Goal: Task Accomplishment & Management: Complete application form

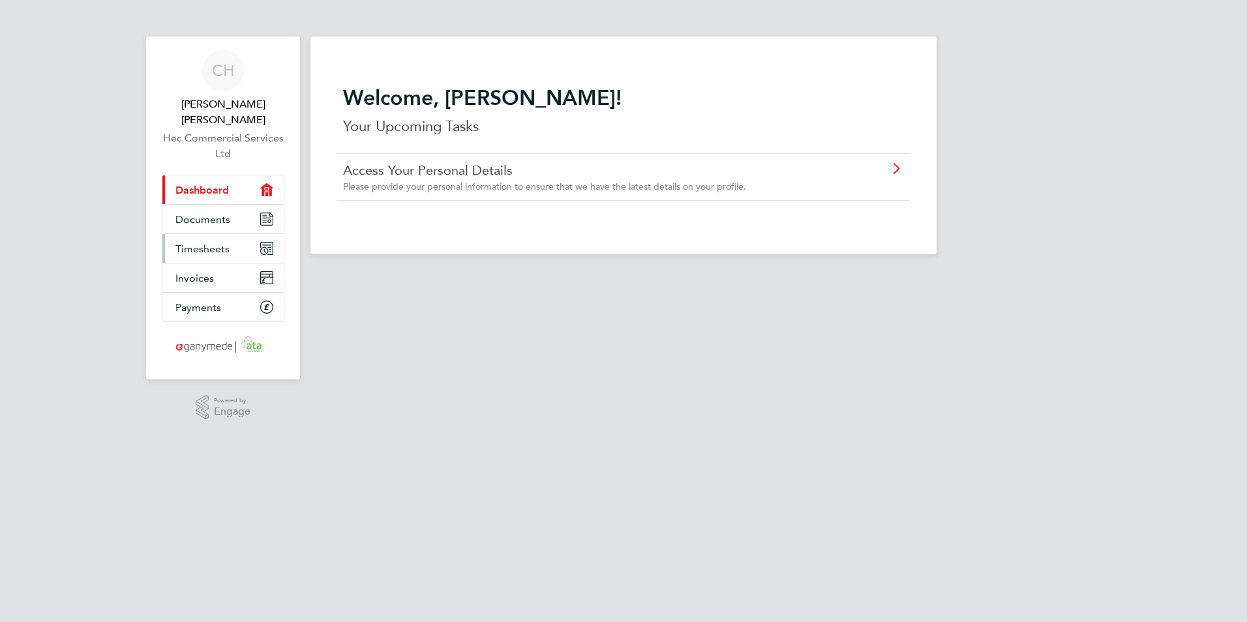
click at [197, 243] on span "Timesheets" at bounding box center [203, 249] width 54 height 12
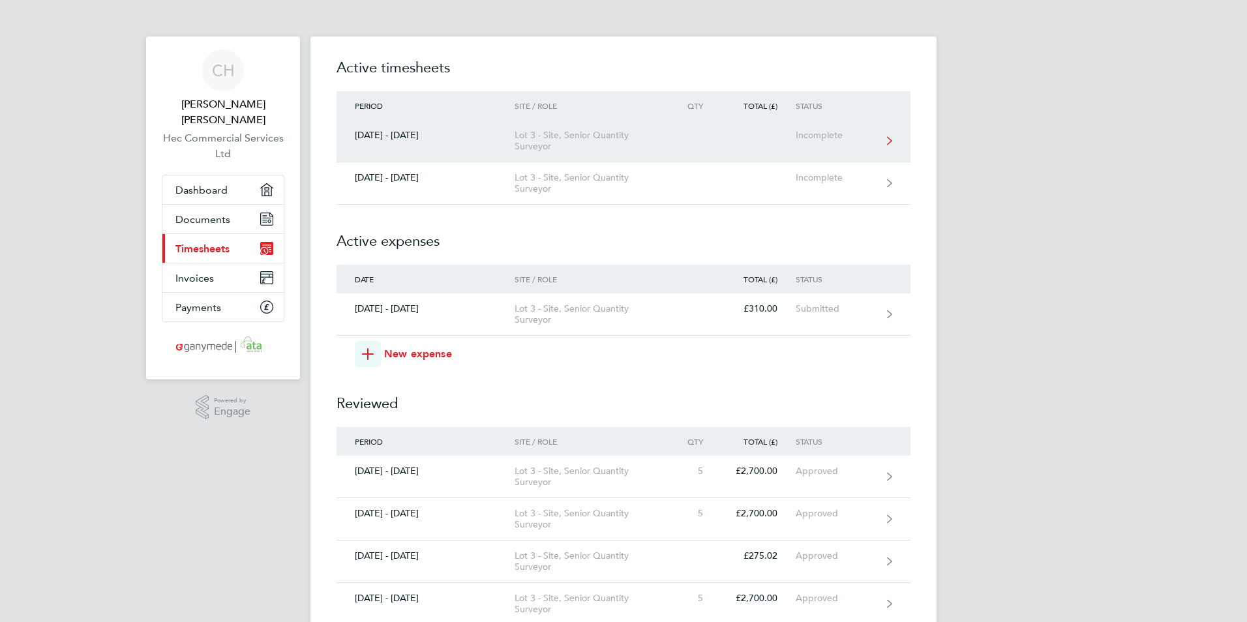
click at [535, 147] on div "Lot 3 - Site, Senior Quantity Surveyor" at bounding box center [589, 141] width 149 height 22
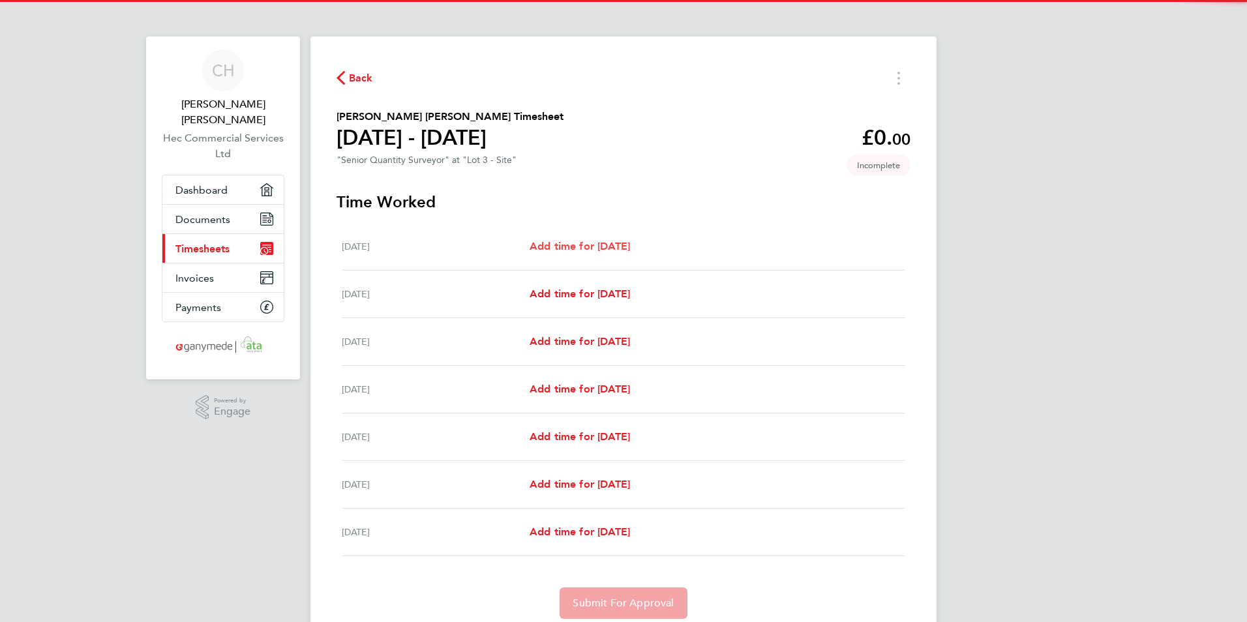
click at [566, 245] on span "Add time for [DATE]" at bounding box center [580, 246] width 100 height 12
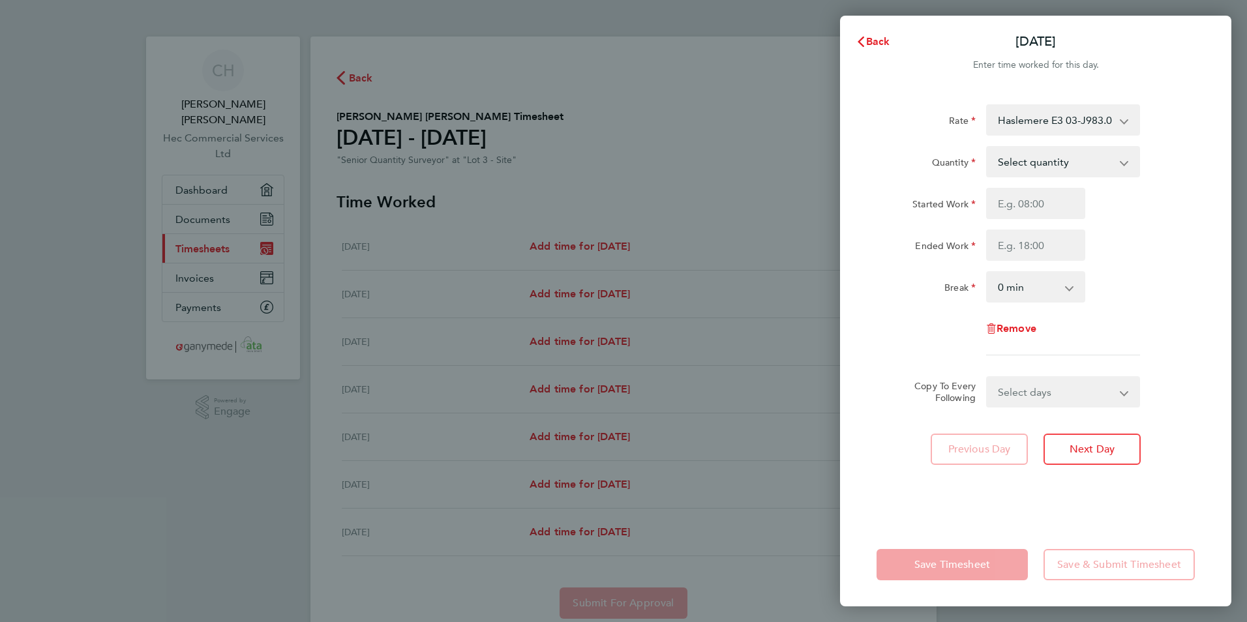
click at [967, 123] on select "Haslemere E3 03-J983.01-E3 9200081785P - 540.00 Haslemere Enabling 03-J983.01-C…" at bounding box center [1056, 120] width 136 height 29
click at [967, 168] on select "Select quantity 0.5 1" at bounding box center [1056, 161] width 136 height 29
select select "1"
click at [967, 147] on select "Select quantity 0.5 1" at bounding box center [1056, 161] width 136 height 29
click at [967, 206] on input "Started Work" at bounding box center [1036, 203] width 99 height 31
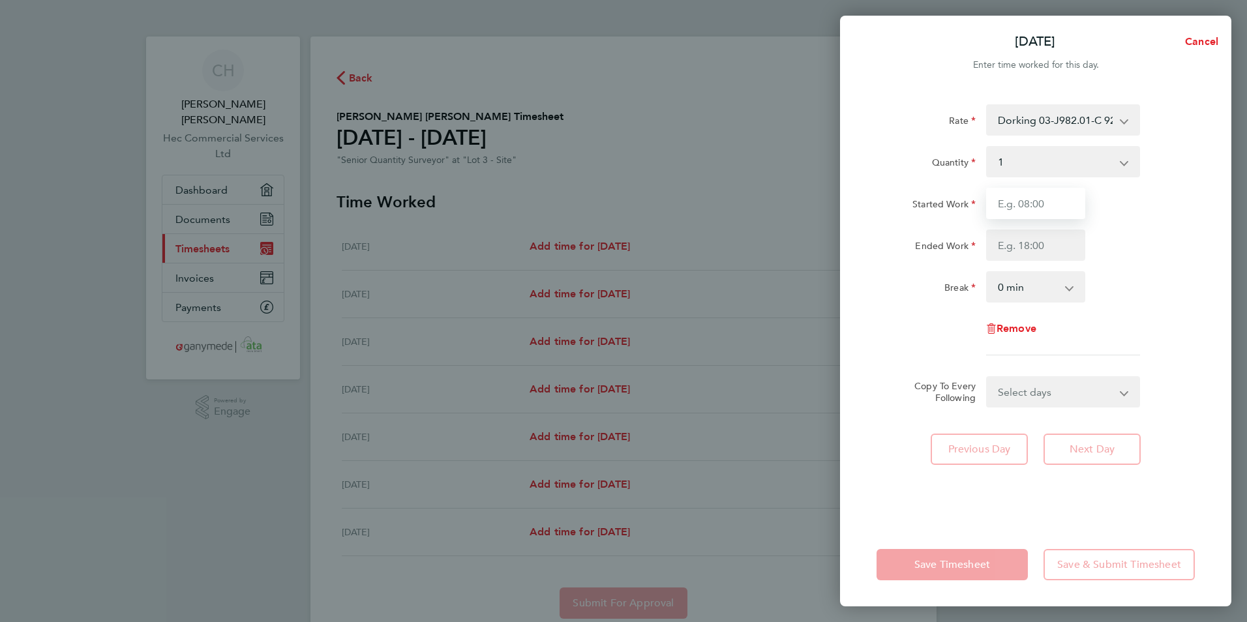
type input "08:00"
click at [967, 251] on input "Ended Work" at bounding box center [1036, 245] width 99 height 31
type input "17:00"
drag, startPoint x: 1018, startPoint y: 306, endPoint x: 1016, endPoint y: 292, distance: 13.9
click at [967, 304] on div "Rate Dorking 03-J982.01-C 9200081784P - 540.00 Haslemere Enabling 03-J983.01-C …" at bounding box center [1036, 229] width 318 height 251
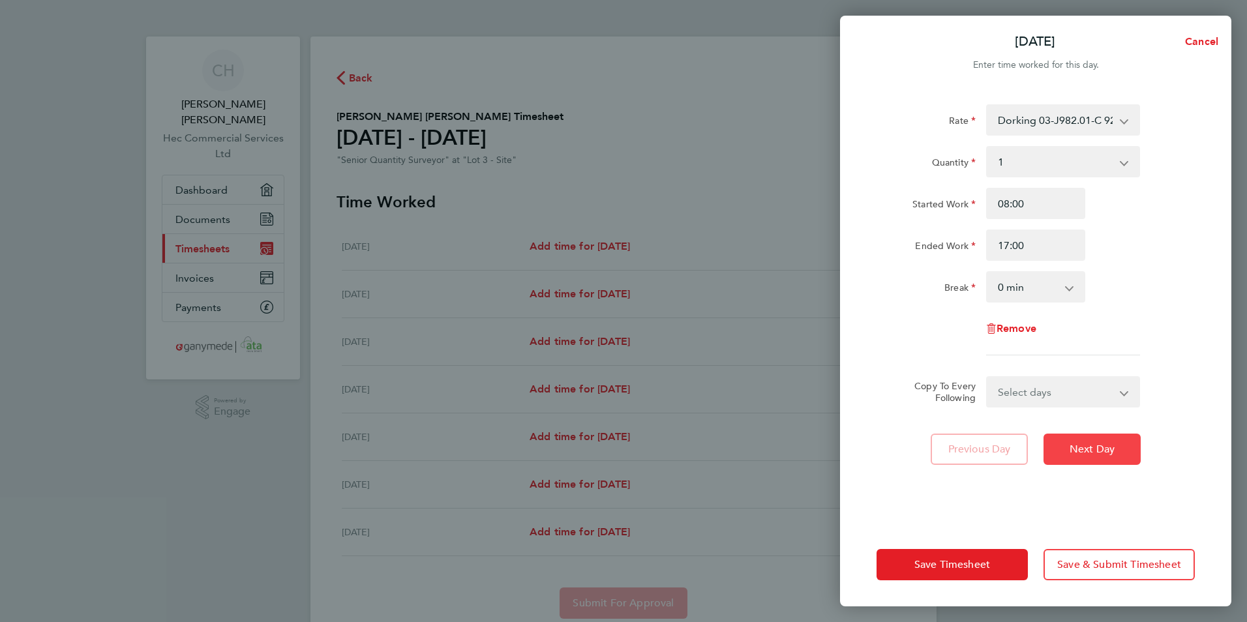
click at [967, 451] on span "Next Day" at bounding box center [1092, 449] width 45 height 13
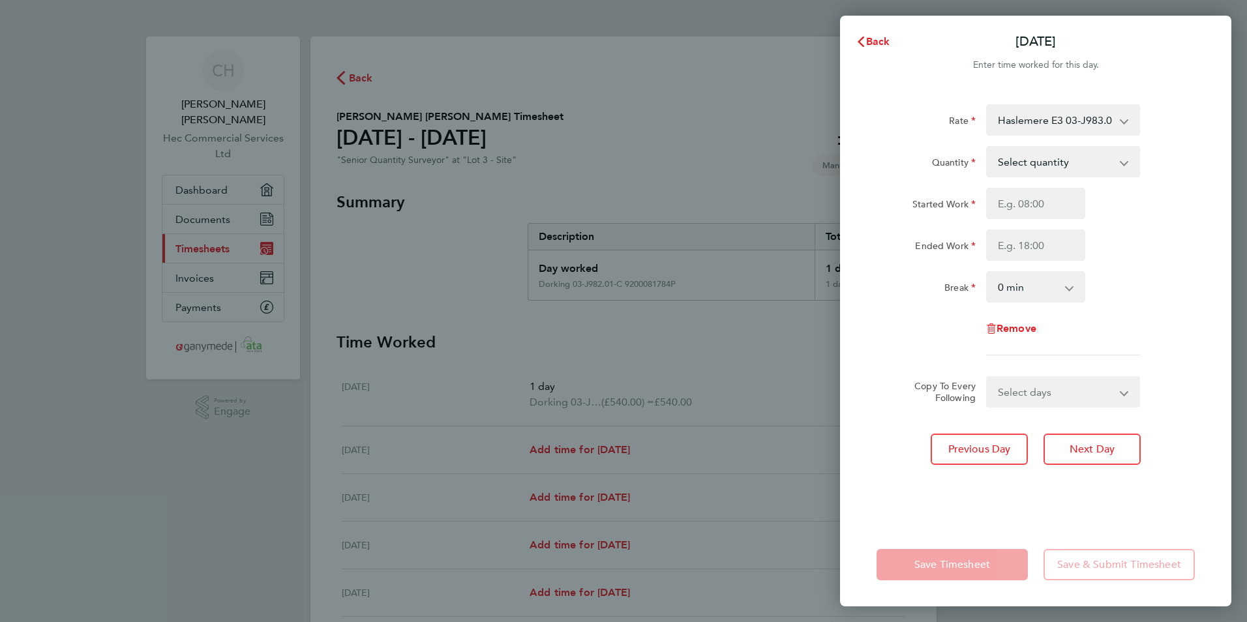
click at [967, 122] on select "Haslemere E3 03-J983.01-E3 9200081785P - 540.00 Dorking 03-J982.01-C 9200081784…" at bounding box center [1056, 120] width 136 height 29
click at [967, 154] on select "Select quantity 0.5 1" at bounding box center [1056, 161] width 136 height 29
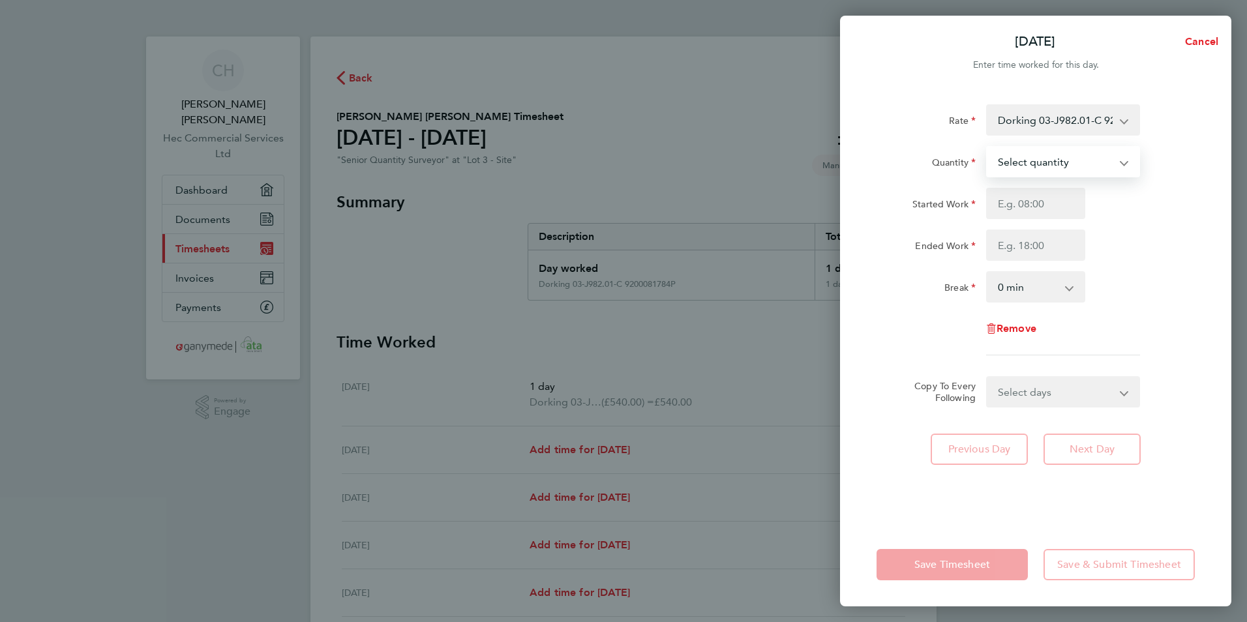
select select "1"
click at [967, 147] on select "Select quantity 0.5 1" at bounding box center [1056, 161] width 136 height 29
click at [967, 207] on input "Started Work" at bounding box center [1036, 203] width 99 height 31
type input "08:00"
type input "17:00"
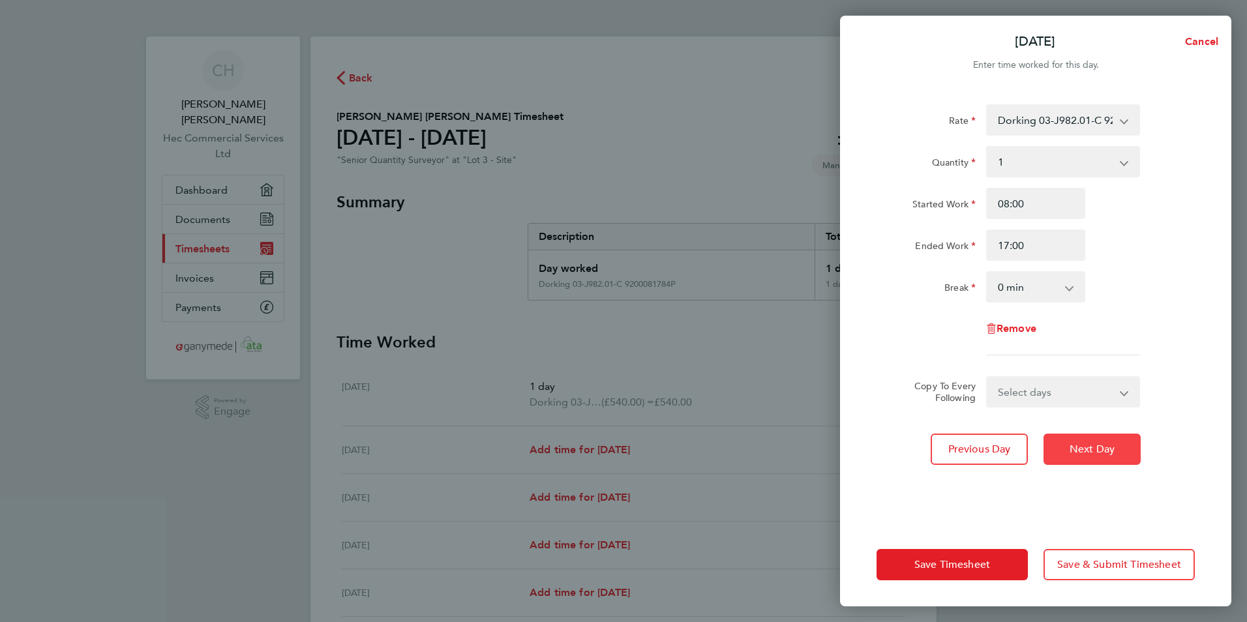
click at [967, 446] on span "Next Day" at bounding box center [1092, 449] width 45 height 13
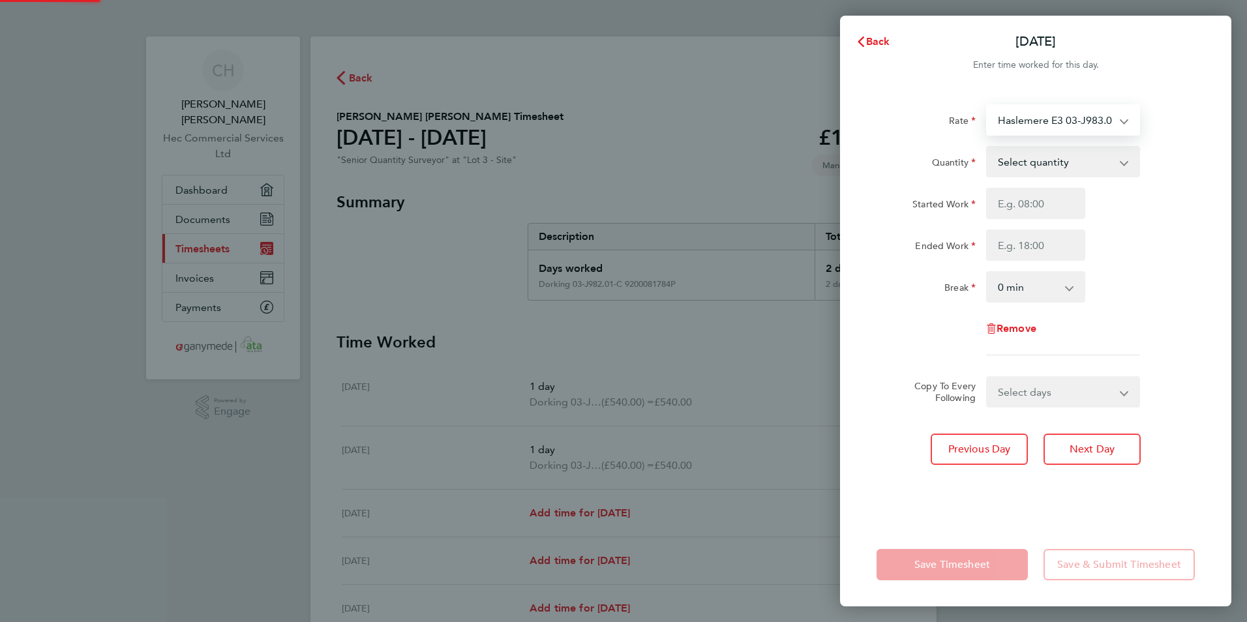
click at [967, 128] on select "Haslemere E3 03-J983.01-E3 9200081785P - 540.00 Dorking 03-J982.01-C 9200081784…" at bounding box center [1056, 120] width 136 height 29
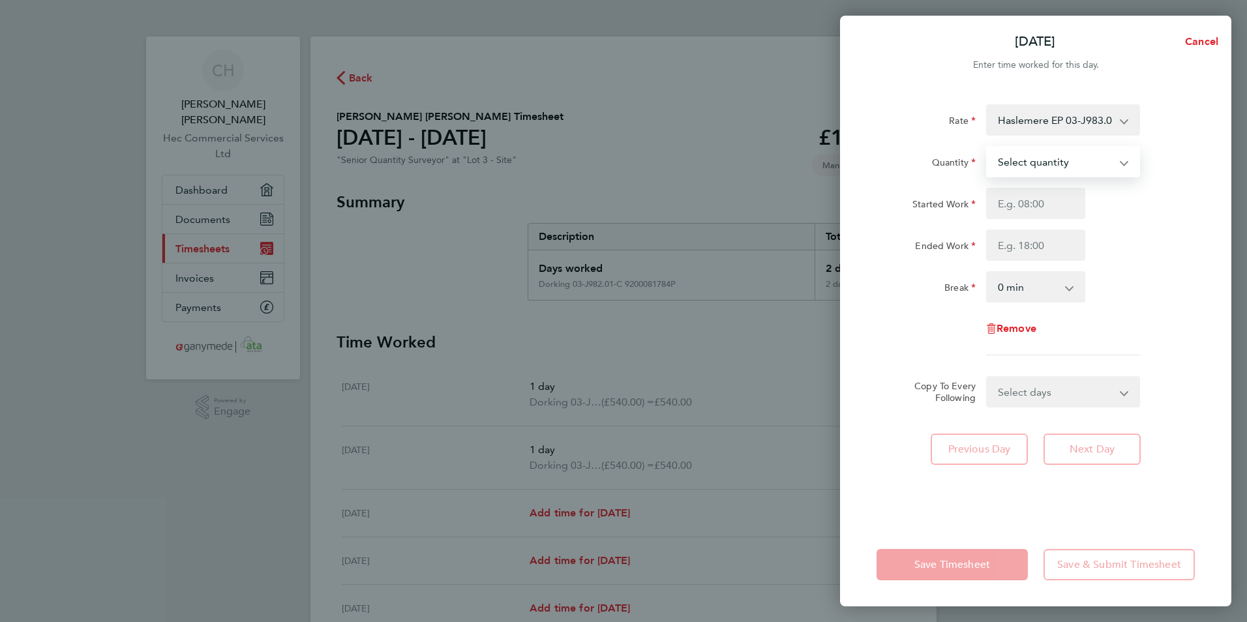
click at [967, 157] on select "Select quantity 0.5 1" at bounding box center [1056, 161] width 136 height 29
select select "1"
click at [967, 147] on select "Select quantity 0.5 1" at bounding box center [1056, 161] width 136 height 29
click at [967, 219] on div "Started Work Ended Work" at bounding box center [1036, 224] width 329 height 73
click at [967, 213] on input "Started Work" at bounding box center [1036, 203] width 99 height 31
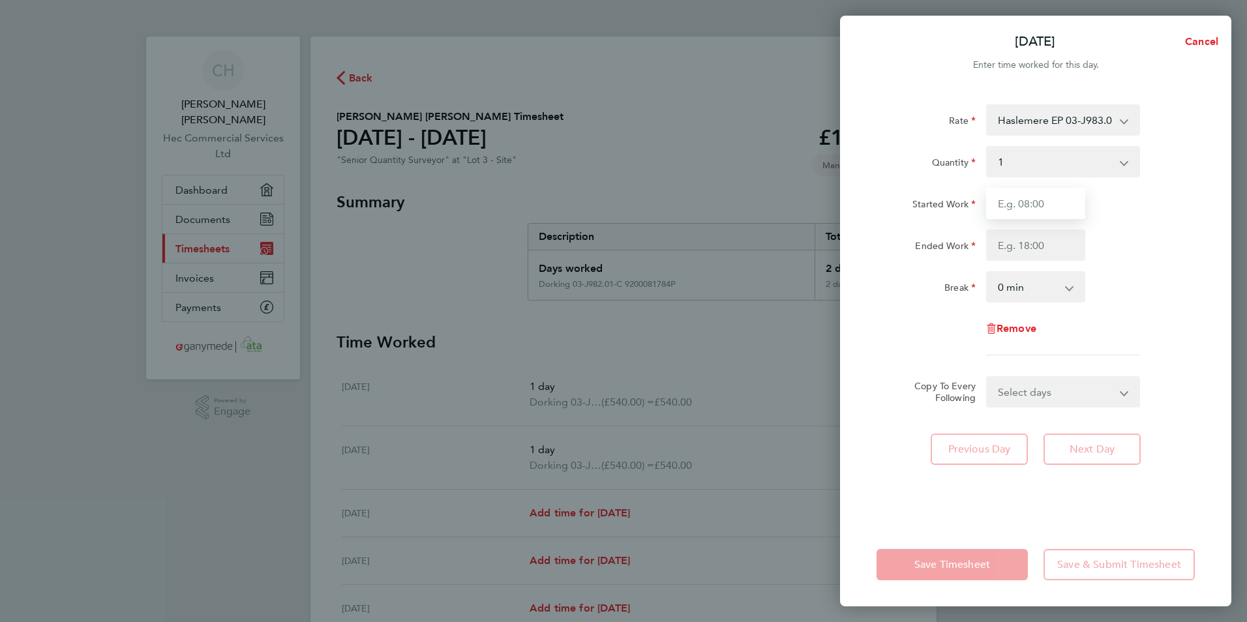
type input "08:00"
type input "17:00"
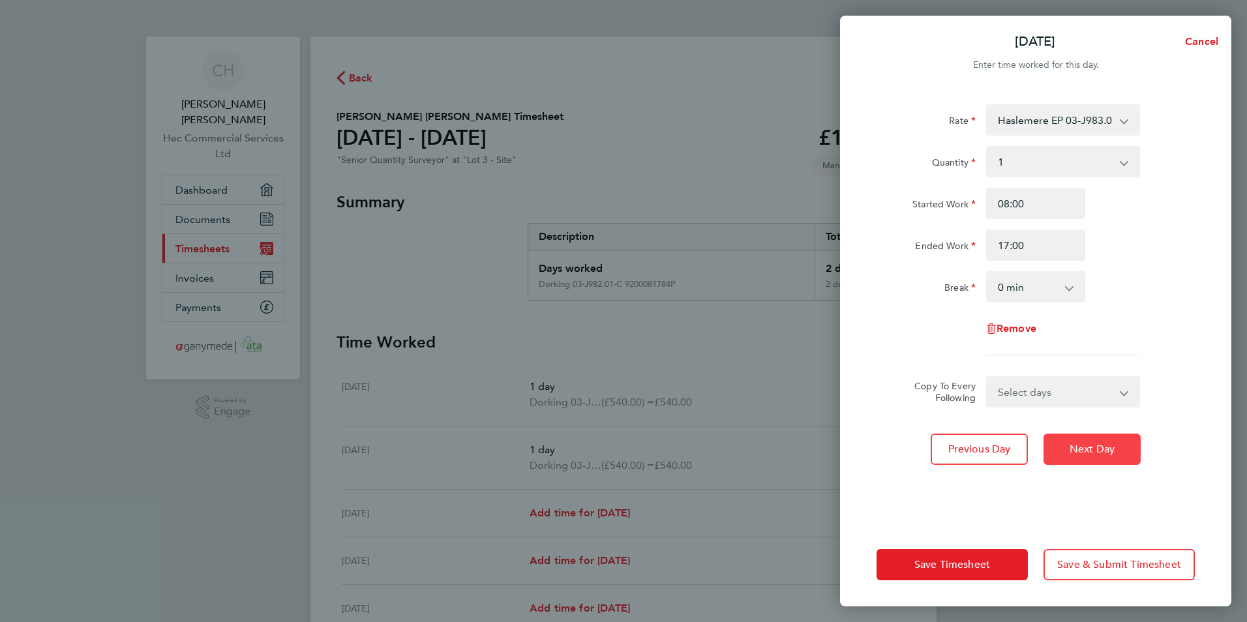
click at [967, 453] on span "Next Day" at bounding box center [1092, 449] width 45 height 13
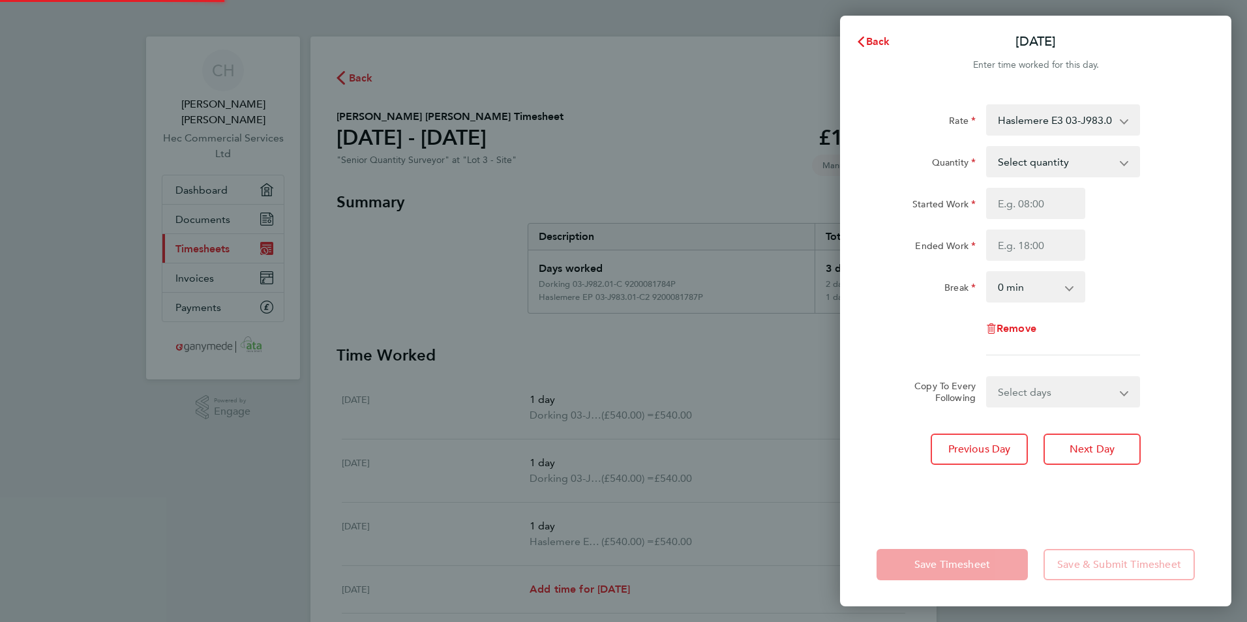
click at [967, 121] on select "Haslemere E3 03-J983.01-E3 9200081785P - 540.00 Dorking 03-J982.01-C 9200081784…" at bounding box center [1056, 120] width 136 height 29
click at [967, 184] on app-timesheet-line-daily "Quantity Select quantity 0.5 1 Started Work Ended Work Break 0 min 15 min 30 mi…" at bounding box center [1036, 224] width 318 height 157
click at [967, 167] on select "Select quantity 0.5 1" at bounding box center [1056, 161] width 136 height 29
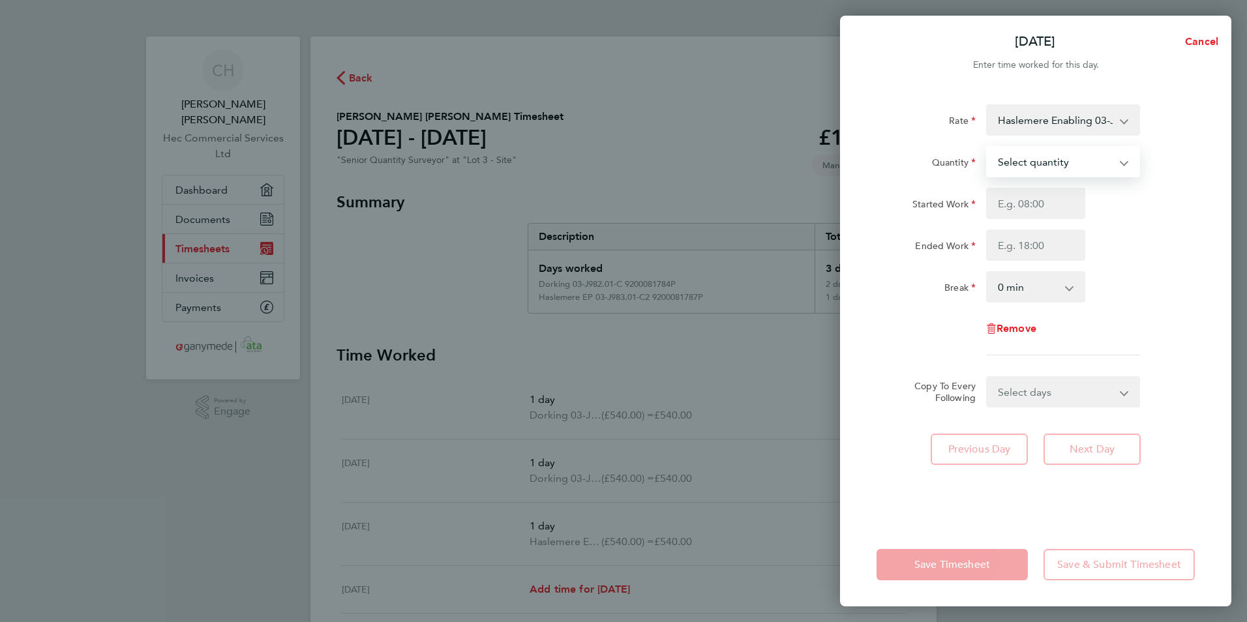
select select "1"
click at [967, 147] on select "Select quantity 0.5 1" at bounding box center [1056, 161] width 136 height 29
click at [967, 197] on input "Started Work" at bounding box center [1036, 203] width 99 height 31
type input "08:00"
type input "17:00"
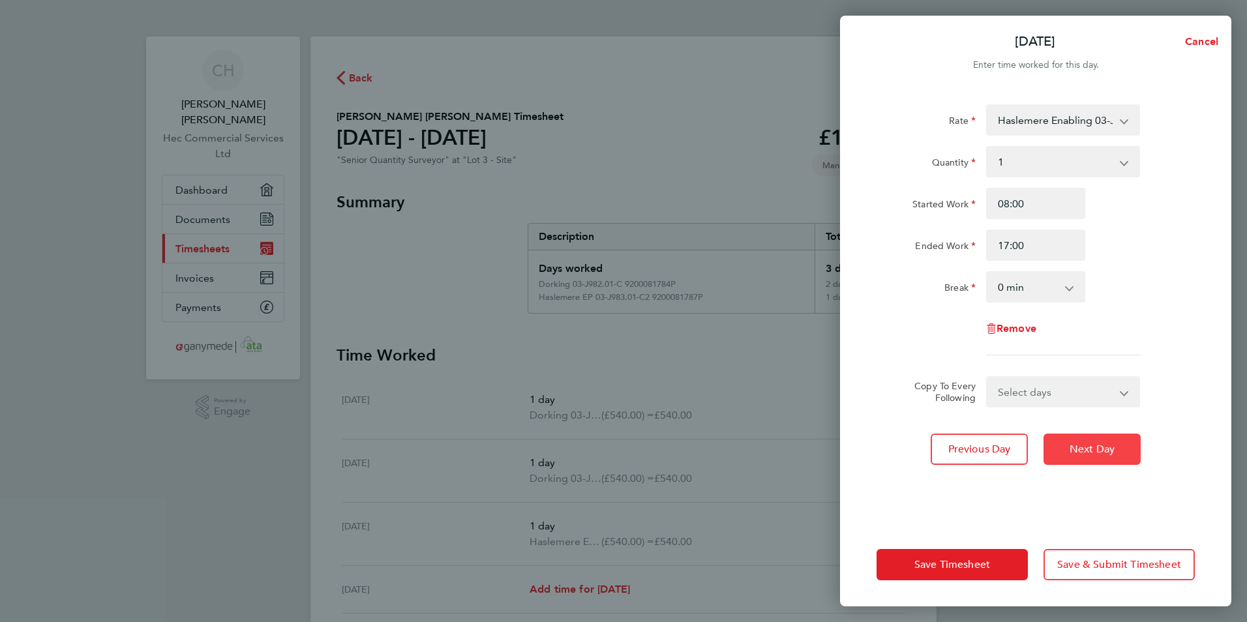
drag, startPoint x: 1067, startPoint y: 436, endPoint x: 1070, endPoint y: 442, distance: 6.7
click at [967, 441] on button "Next Day" at bounding box center [1092, 449] width 97 height 31
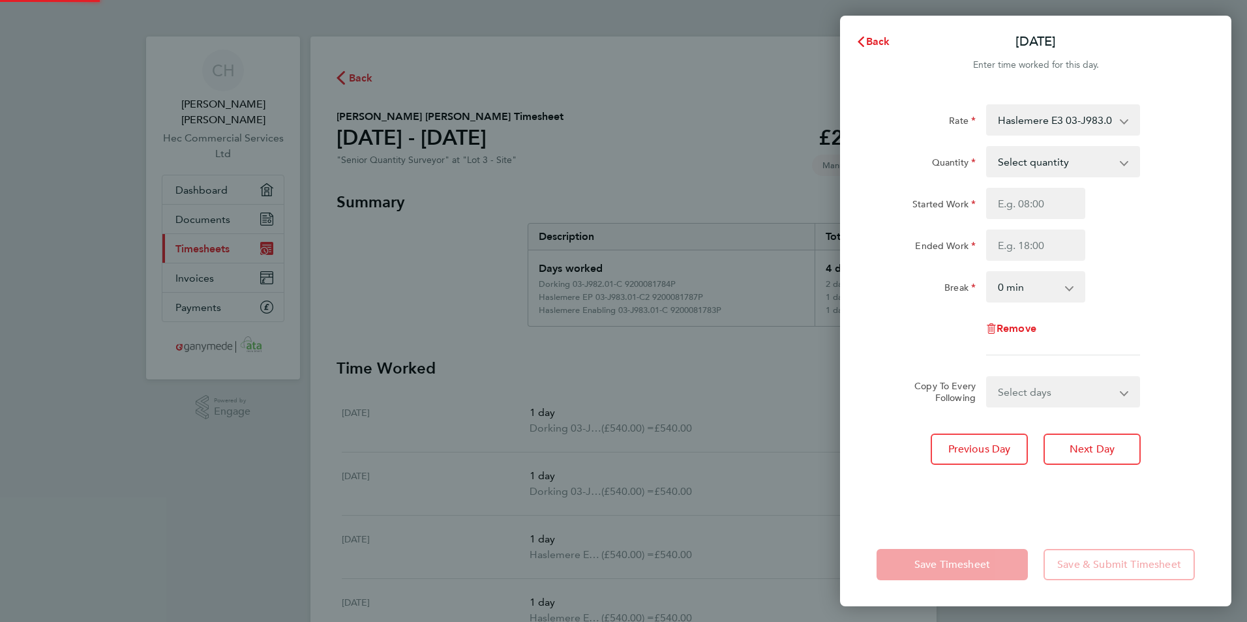
click at [967, 134] on select "Haslemere E3 03-J983.01-E3 9200081785P - 540.00 Dorking 03-J982.01-C 9200081784…" at bounding box center [1056, 120] width 136 height 29
click at [967, 199] on input "Started Work" at bounding box center [1036, 203] width 99 height 31
type input "08:00"
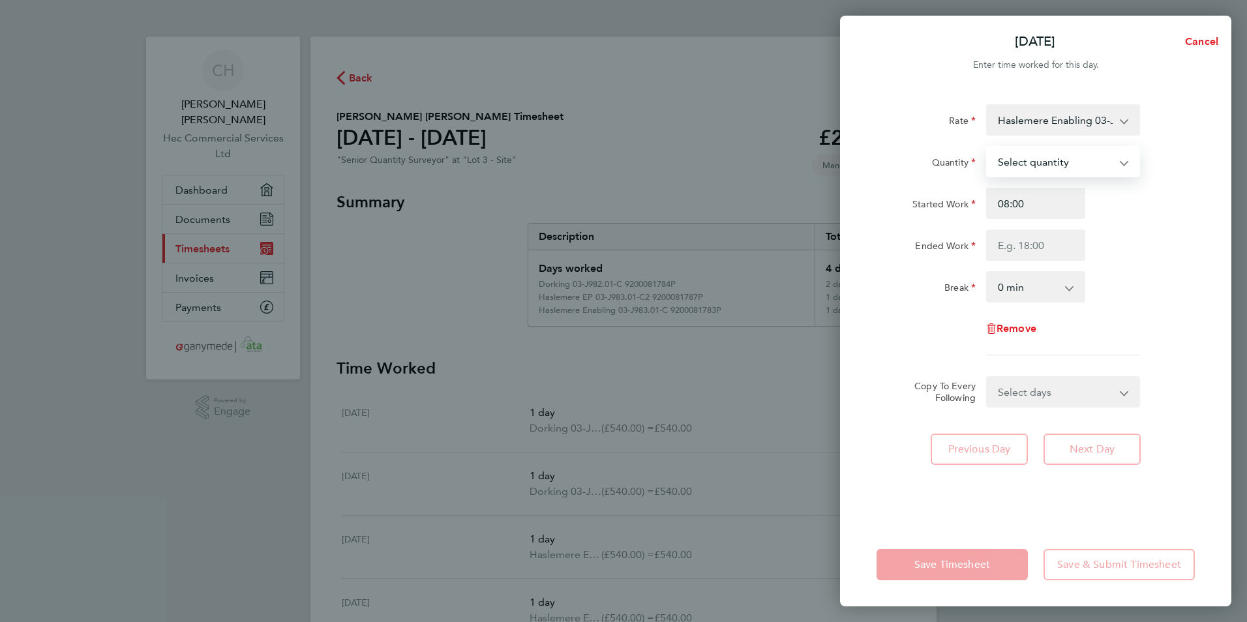
click at [967, 163] on select "Select quantity 0.5 1" at bounding box center [1056, 161] width 136 height 29
select select "1"
click at [967, 147] on select "Select quantity 0.5 1" at bounding box center [1056, 161] width 136 height 29
click at [967, 245] on input "Ended Work" at bounding box center [1036, 245] width 99 height 31
type input "17:00"
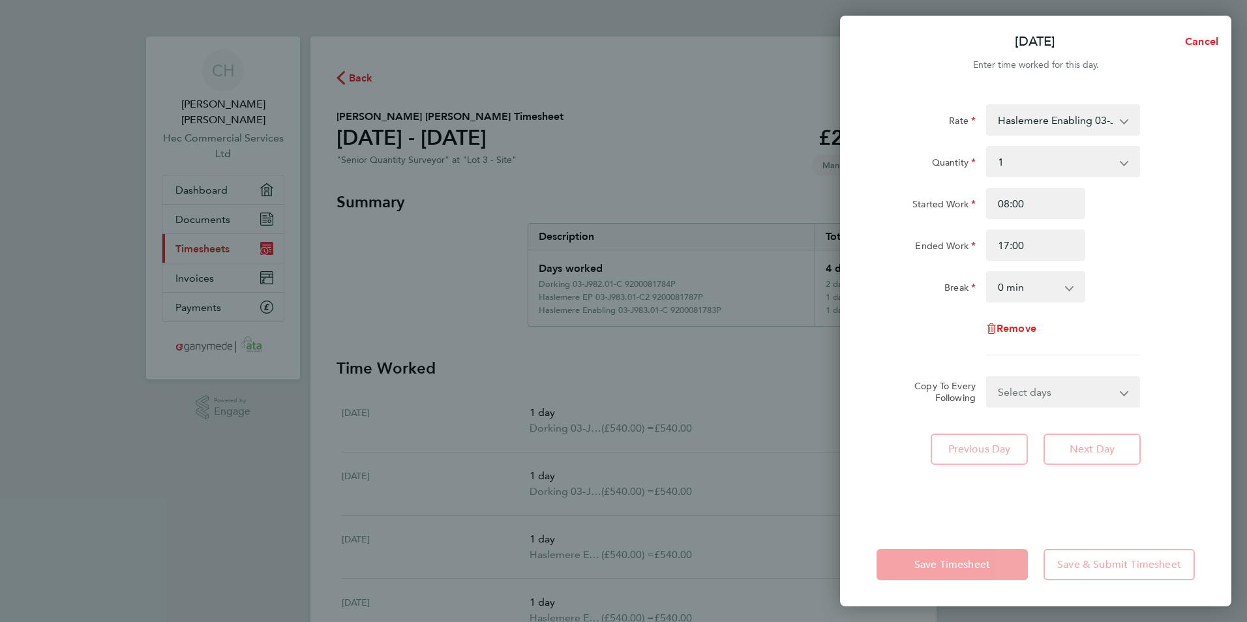
click at [967, 296] on select "0 min 15 min 30 min 45 min 60 min 75 min 90 min" at bounding box center [1028, 287] width 81 height 29
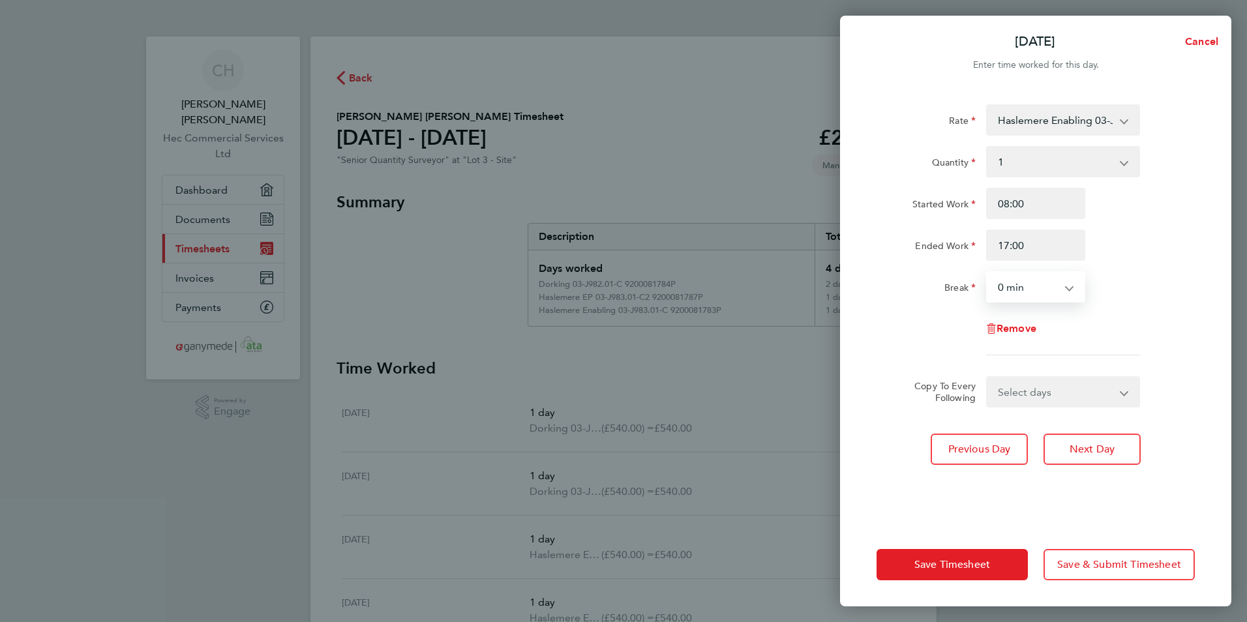
click at [967, 296] on select "0 min 15 min 30 min 45 min 60 min 75 min 90 min" at bounding box center [1028, 287] width 81 height 29
click at [967, 562] on span "Save Timesheet" at bounding box center [953, 564] width 76 height 13
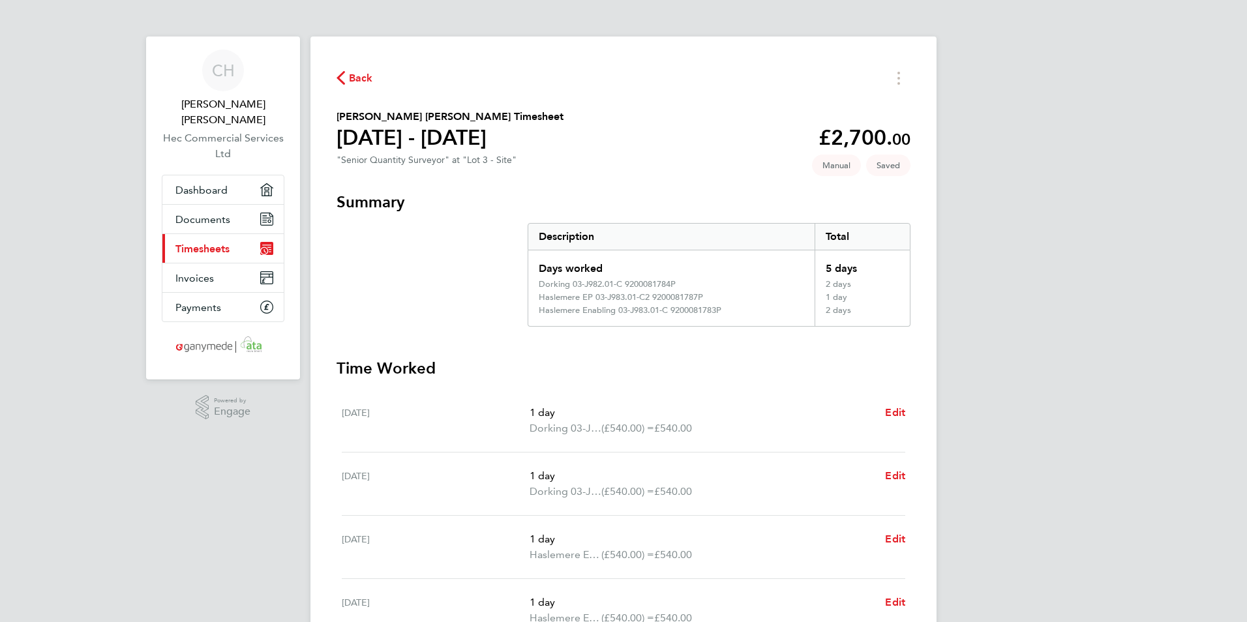
scroll to position [294, 0]
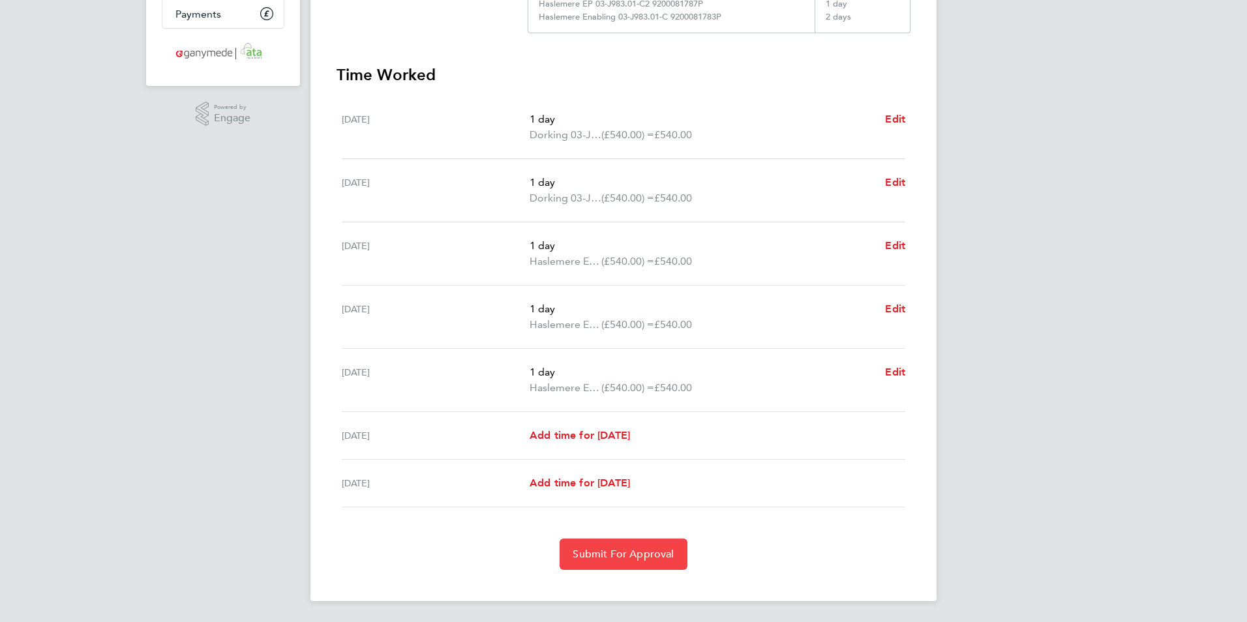
click at [645, 555] on span "Submit For Approval" at bounding box center [623, 554] width 101 height 13
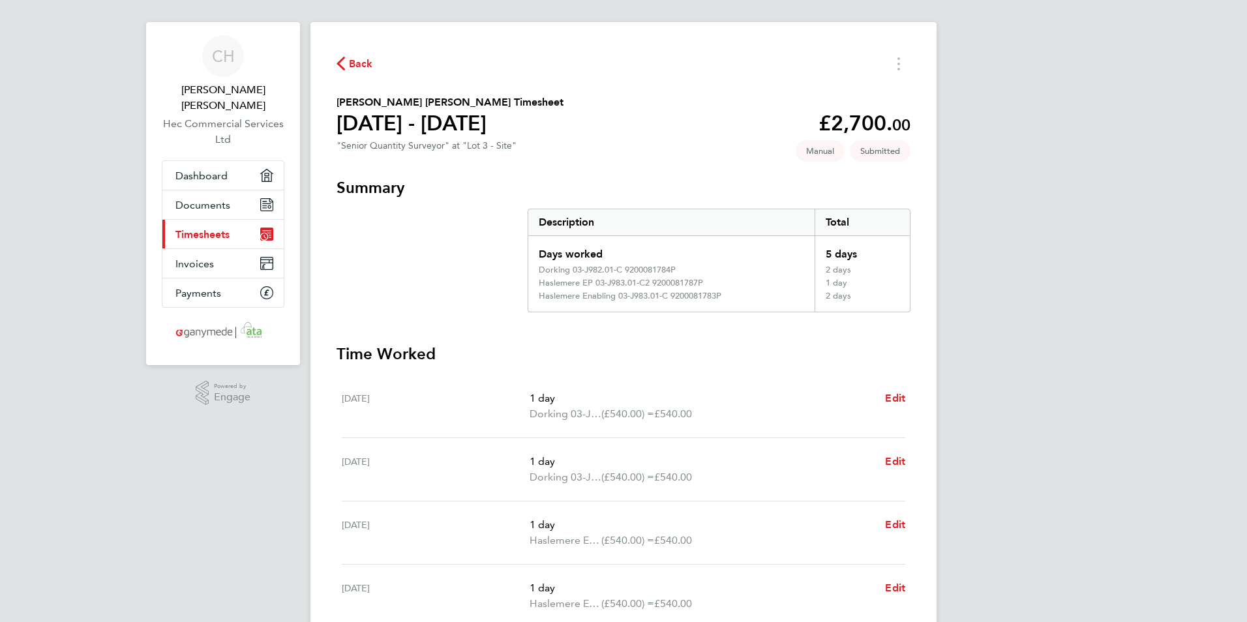
scroll to position [0, 0]
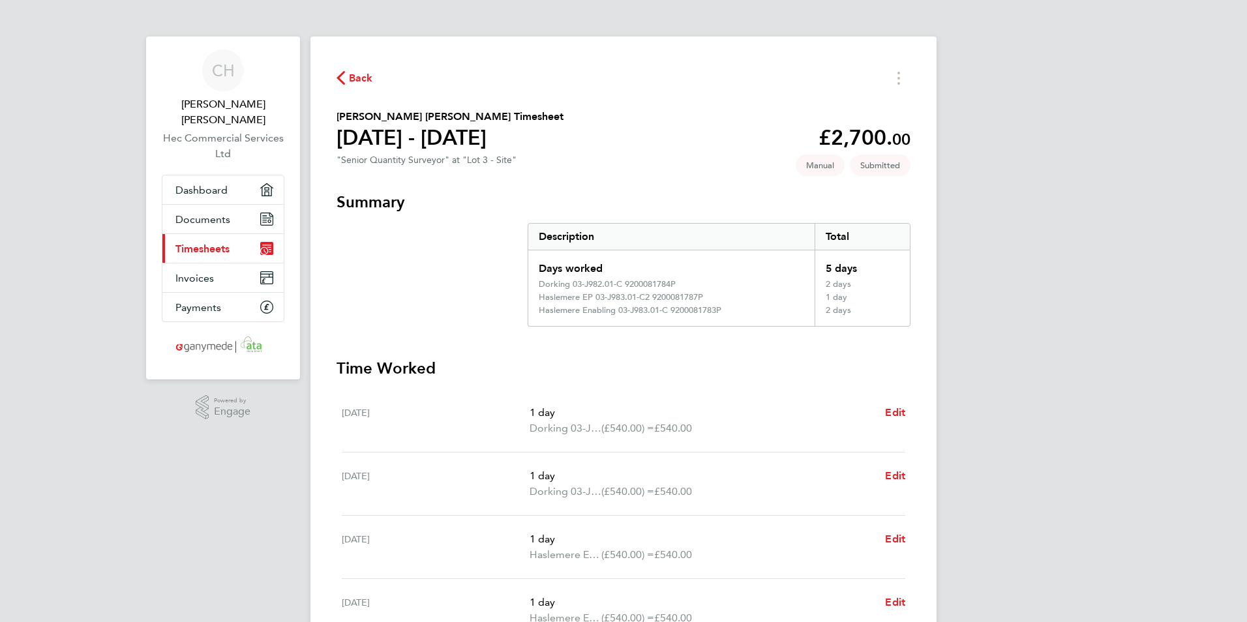
click at [350, 85] on span "Back" at bounding box center [361, 78] width 24 height 16
